Goal: Transaction & Acquisition: Purchase product/service

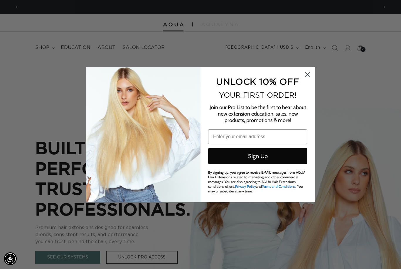
scroll to position [0, 359]
click at [309, 74] on circle "Close dialog" at bounding box center [308, 75] width 10 height 10
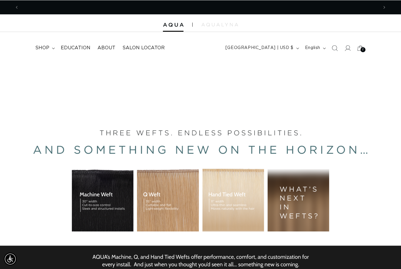
scroll to position [0, 0]
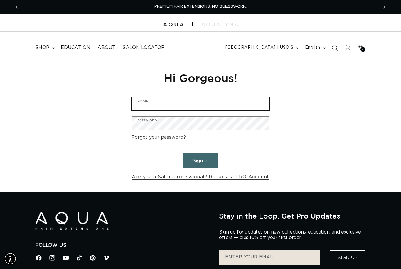
type input "Lainajridenhour@yahoo.com"
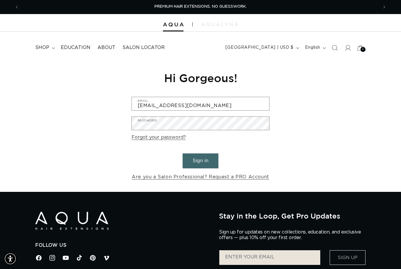
click at [200, 160] on button "Sign in" at bounding box center [201, 160] width 36 height 15
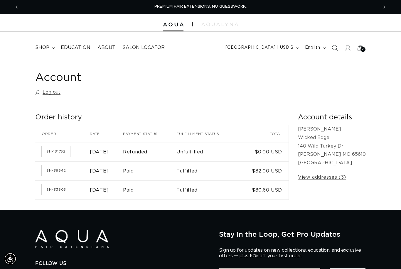
click at [48, 47] on span "shop" at bounding box center [42, 48] width 14 height 6
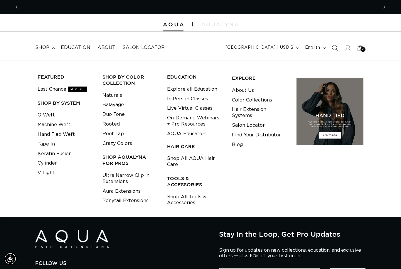
scroll to position [0, 359]
click at [41, 141] on link "Tape In" at bounding box center [46, 144] width 17 height 10
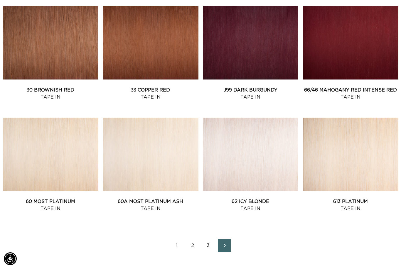
scroll to position [0, 359]
click at [256, 198] on link "62 Icy Blonde Tape In" at bounding box center [250, 205] width 95 height 14
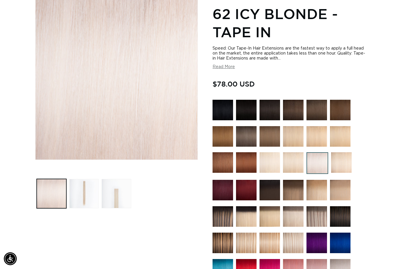
click at [274, 173] on img at bounding box center [269, 162] width 21 height 21
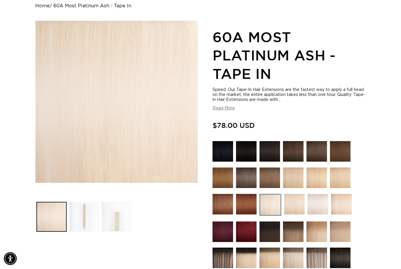
scroll to position [60, 0]
click at [318, 206] on img at bounding box center [318, 204] width 21 height 21
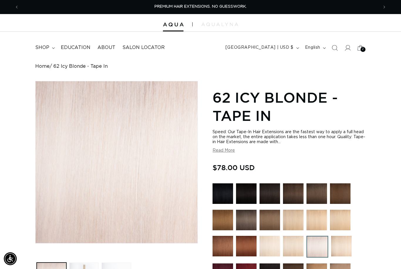
click at [333, 47] on icon "Search" at bounding box center [335, 48] width 6 height 6
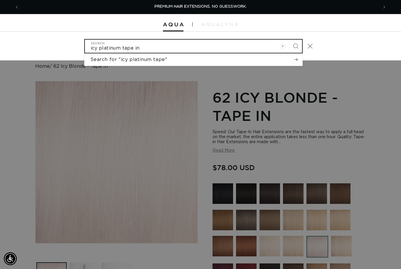
type input "icy platinum tape in"
click at [295, 45] on button "Search" at bounding box center [295, 46] width 13 height 13
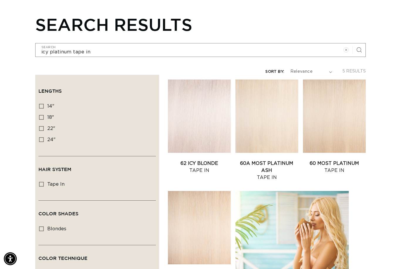
scroll to position [0, 718]
click at [190, 160] on link "62 Icy Blonde Tape In" at bounding box center [199, 167] width 63 height 14
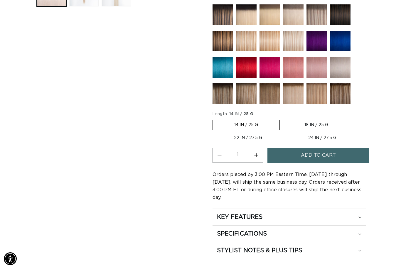
scroll to position [285, 0]
click at [225, 128] on label "14 IN / 25 G Variant sold out or unavailable" at bounding box center [245, 125] width 67 height 11
click at [214, 119] on input "14 IN / 25 G Variant sold out or unavailable" at bounding box center [214, 119] width 0 height 0
click at [238, 125] on label "14 IN / 25 G Variant sold out or unavailable" at bounding box center [245, 125] width 67 height 11
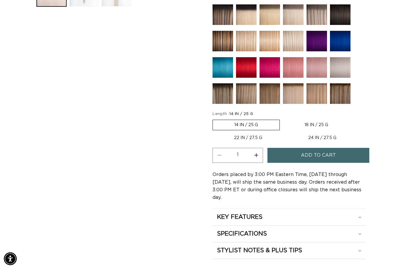
click at [214, 119] on input "14 IN / 25 G Variant sold out or unavailable" at bounding box center [214, 119] width 0 height 0
click at [255, 158] on button "Increase quantity for 62 Icy Blonde - Tape In" at bounding box center [255, 155] width 13 height 15
click at [256, 156] on button "Increase quantity for 62 Icy Blonde - Tape In" at bounding box center [255, 155] width 13 height 15
type input "3"
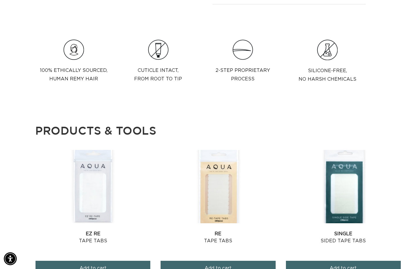
scroll to position [0, 718]
click at [334, 264] on span "Add to cart" at bounding box center [343, 268] width 27 height 15
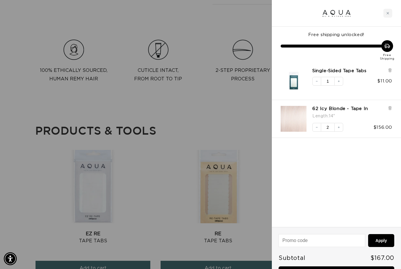
click at [229, 260] on div at bounding box center [200, 134] width 401 height 269
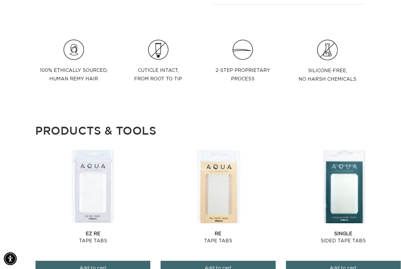
scroll to position [0, 0]
click at [239, 263] on button "Add to cart" at bounding box center [218, 268] width 115 height 15
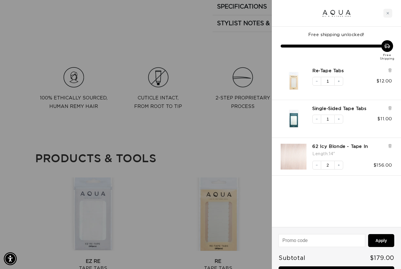
click at [35, 131] on div at bounding box center [200, 134] width 401 height 269
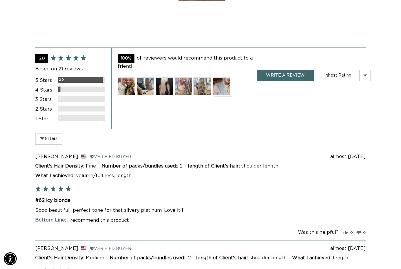
scroll to position [0, 718]
click at [162, 78] on img at bounding box center [165, 86] width 18 height 18
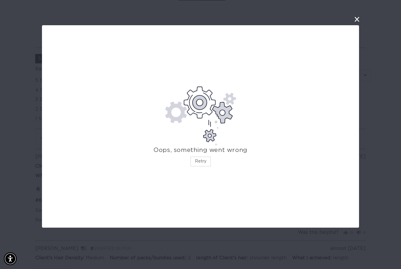
scroll to position [0, 0]
click at [198, 159] on button "Retry" at bounding box center [200, 162] width 20 height 10
click at [354, 21] on button "close this modal window" at bounding box center [356, 19] width 7 height 7
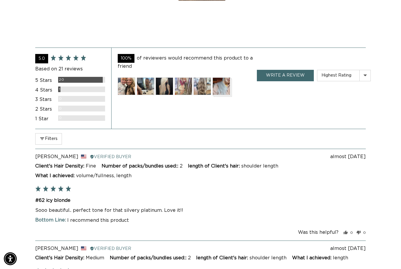
scroll to position [0, 359]
click at [222, 82] on img at bounding box center [221, 86] width 18 height 18
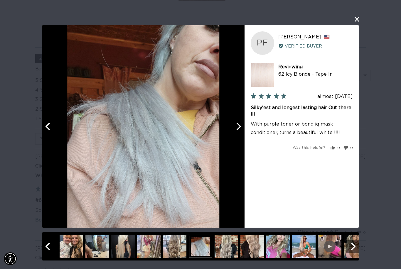
scroll to position [0, 0]
click at [34, 21] on div "User-Uploaded Media Gallery Your browser doesn't support HTML5 videos. Your bro…" at bounding box center [200, 134] width 401 height 269
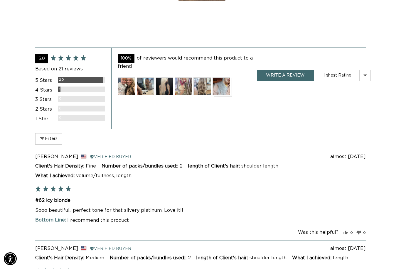
scroll to position [0, 359]
click at [163, 78] on img at bounding box center [165, 86] width 18 height 18
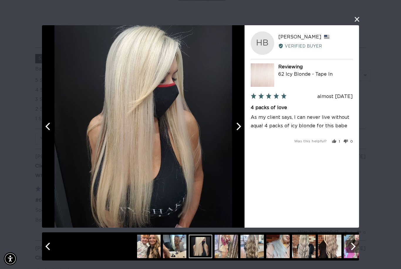
scroll to position [0, 0]
click at [23, 26] on div "User-Uploaded Media Gallery Your browser doesn't support HTML5 videos. Your bro…" at bounding box center [200, 134] width 401 height 269
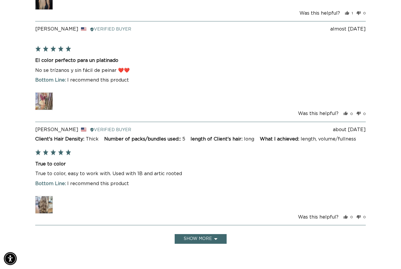
scroll to position [1514, 0]
click at [44, 92] on img at bounding box center [44, 101] width 18 height 18
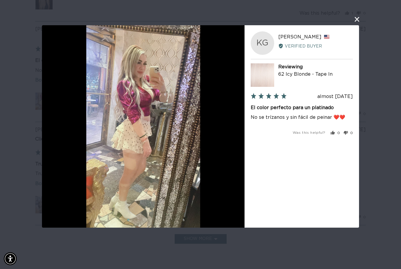
scroll to position [0, 718]
click at [15, 28] on div "User-Uploaded Media Gallery KG Karina G. Reviewed by Karina G., from United Sta…" at bounding box center [200, 134] width 401 height 269
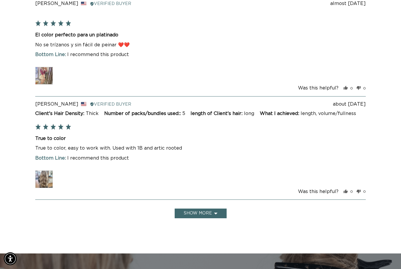
scroll to position [0, 359]
click at [48, 171] on img at bounding box center [44, 180] width 18 height 18
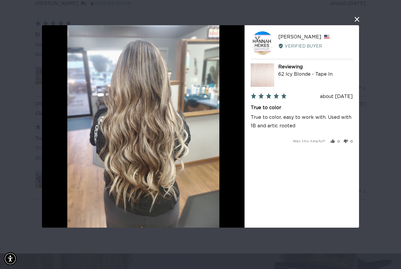
scroll to position [0, 718]
click at [24, 93] on div "User-Uploaded Media Gallery HH Hannah H. Reviewed by Hannah H., from United Sta…" at bounding box center [200, 134] width 401 height 269
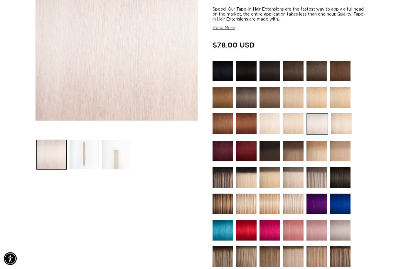
scroll to position [125, 0]
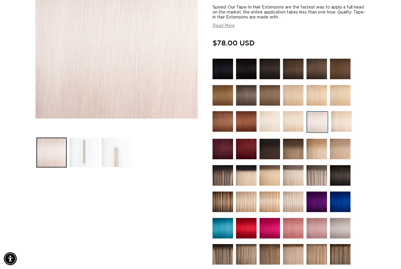
click at [337, 225] on img at bounding box center [340, 228] width 21 height 21
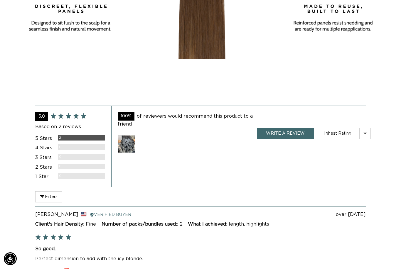
scroll to position [0, 718]
click at [129, 135] on img at bounding box center [127, 144] width 18 height 18
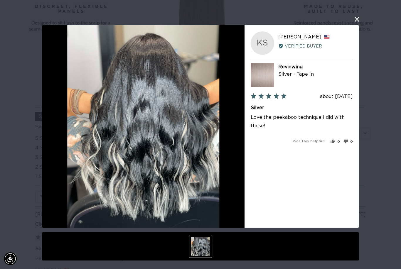
scroll to position [0, 0]
click at [27, 57] on div "User-Uploaded Media Gallery KS Kaila S. Reviewed by Kaila S., from United State…" at bounding box center [200, 134] width 401 height 269
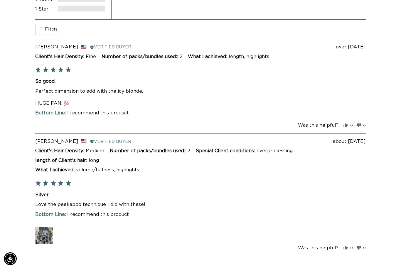
click at [44, 227] on img at bounding box center [44, 236] width 18 height 18
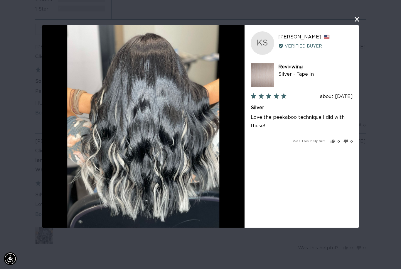
scroll to position [0, 718]
click at [356, 21] on button "close this modal window" at bounding box center [356, 19] width 7 height 7
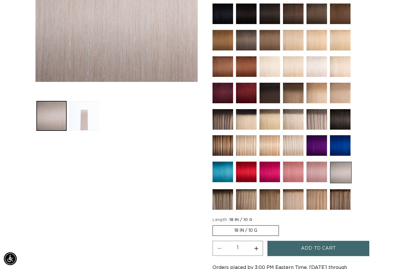
scroll to position [163, 0]
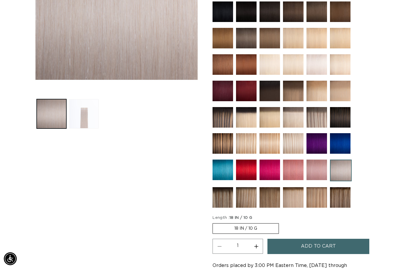
click at [261, 230] on label "18 IN / 10 G Variant sold out or unavailable" at bounding box center [245, 228] width 66 height 11
click at [214, 222] on input "18 IN / 10 G Variant sold out or unavailable" at bounding box center [214, 222] width 0 height 0
click at [258, 230] on label "18 IN / 10 G Variant sold out or unavailable" at bounding box center [245, 228] width 66 height 11
click at [214, 222] on input "18 IN / 10 G Variant sold out or unavailable" at bounding box center [214, 222] width 0 height 0
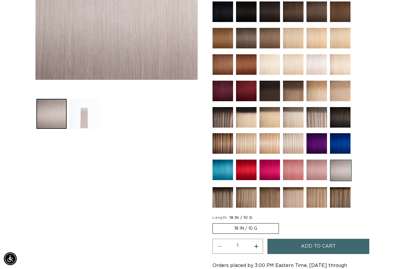
scroll to position [0, 718]
click at [74, 109] on button "Load image 2 in gallery view" at bounding box center [84, 114] width 30 height 30
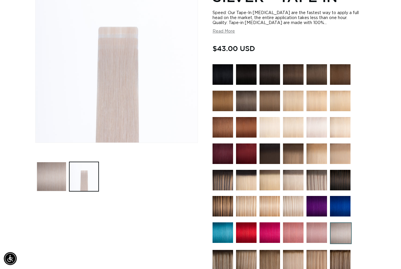
scroll to position [100, 0]
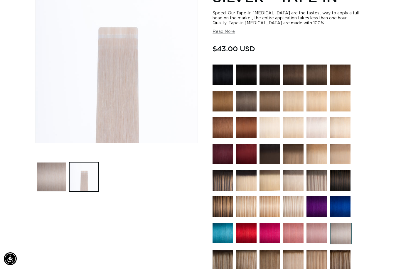
click at [318, 129] on img at bounding box center [316, 127] width 21 height 21
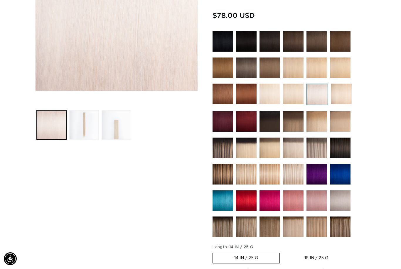
scroll to position [0, 718]
click at [122, 128] on button "Load image 3 in gallery view" at bounding box center [117, 125] width 30 height 30
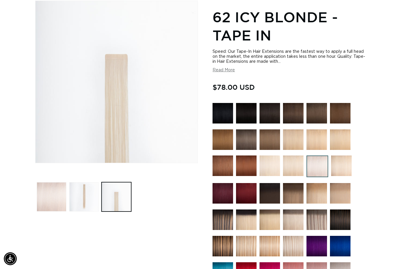
scroll to position [0, 359]
click at [339, 269] on img at bounding box center [340, 272] width 21 height 21
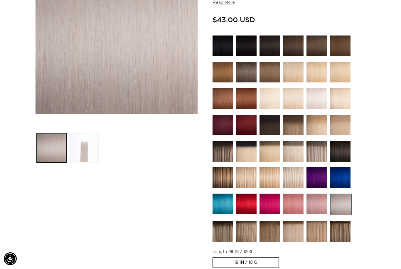
click at [86, 148] on button "Load image 2 in gallery view" at bounding box center [84, 148] width 30 height 30
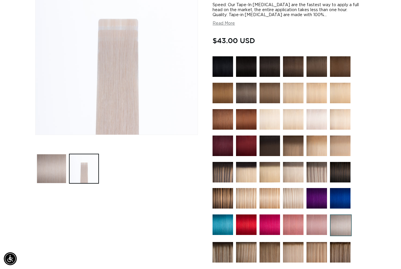
scroll to position [0, 718]
click at [320, 121] on img at bounding box center [316, 119] width 21 height 21
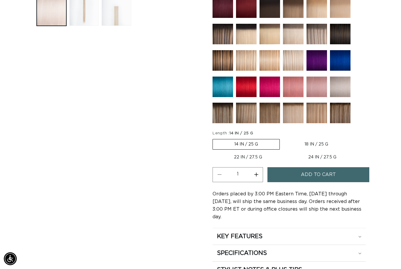
click at [265, 147] on label "14 IN / 25 G Variant sold out or unavailable" at bounding box center [245, 144] width 67 height 11
click at [214, 138] on input "14 IN / 25 G Variant sold out or unavailable" at bounding box center [214, 138] width 0 height 0
click at [266, 146] on label "14 IN / 25 G Variant sold out or unavailable" at bounding box center [245, 144] width 67 height 11
click at [214, 138] on input "14 IN / 25 G Variant sold out or unavailable" at bounding box center [214, 138] width 0 height 0
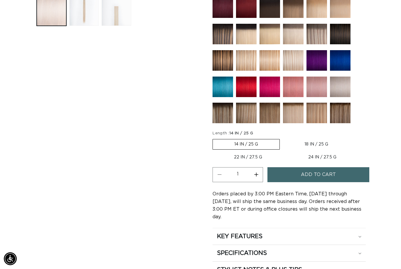
click at [321, 178] on span "Add to cart" at bounding box center [318, 174] width 35 height 15
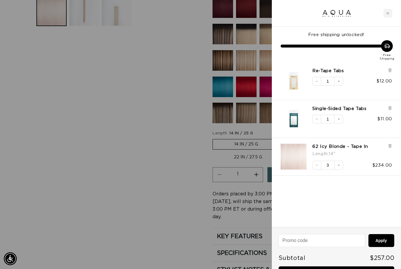
scroll to position [0, 0]
click at [319, 165] on button "Decrease quantity" at bounding box center [316, 165] width 9 height 9
click at [162, 239] on div at bounding box center [200, 134] width 401 height 269
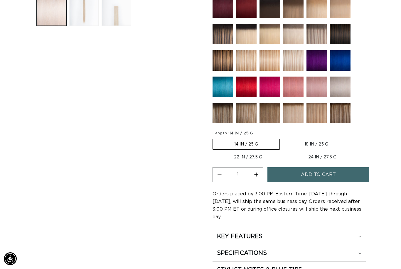
click at [339, 87] on img at bounding box center [340, 87] width 21 height 21
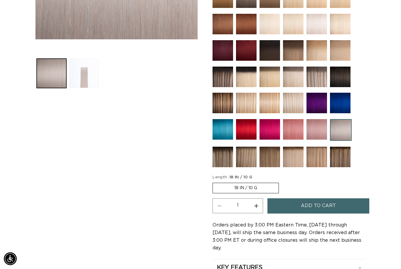
scroll to position [227, 0]
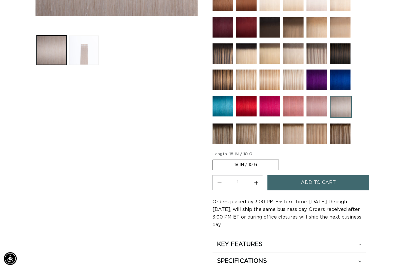
click at [262, 162] on label "18 IN / 10 G Variant sold out or unavailable" at bounding box center [245, 165] width 66 height 11
click at [214, 159] on input "18 IN / 10 G Variant sold out or unavailable" at bounding box center [214, 159] width 0 height 0
click at [335, 185] on span "Add to cart" at bounding box center [318, 183] width 35 height 15
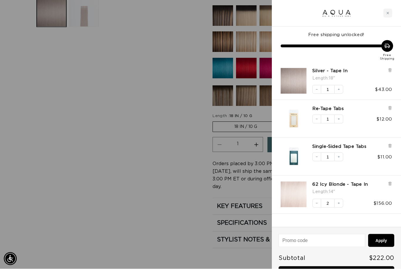
scroll to position [265, 0]
click at [347, 269] on link "Checkout • $222.00" at bounding box center [337, 273] width 116 height 15
